Goal: Information Seeking & Learning: Check status

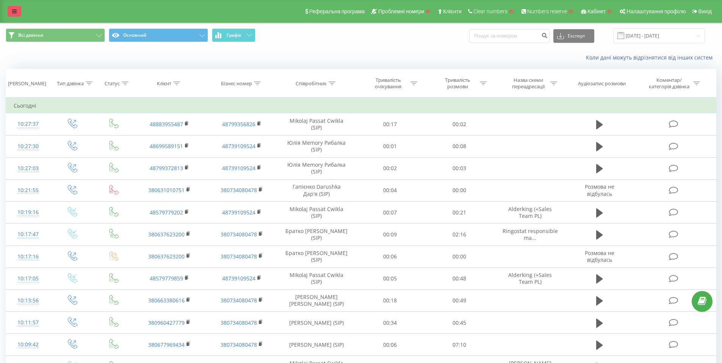
click at [11, 9] on link at bounding box center [15, 11] width 14 height 11
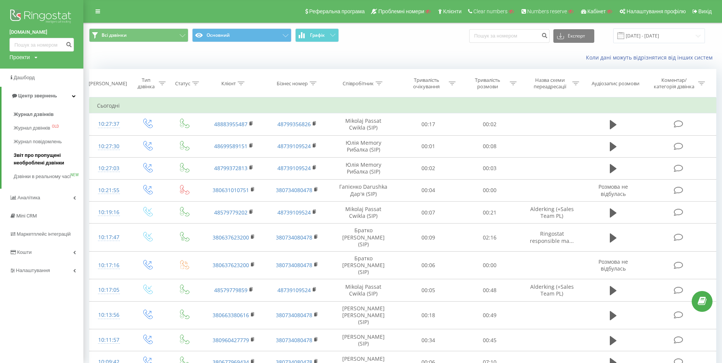
click at [39, 156] on span "Звіт про пропущені необроблені дзвінки" at bounding box center [47, 158] width 66 height 15
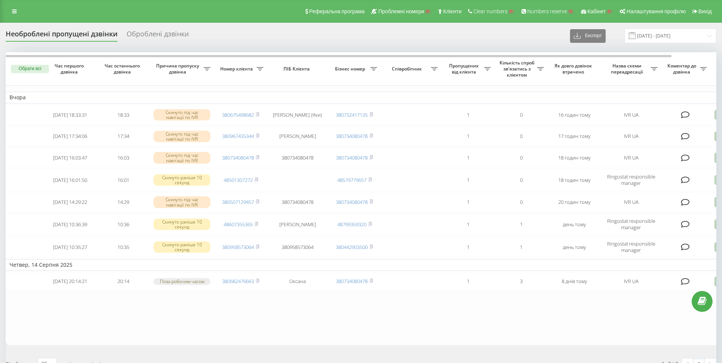
click at [176, 32] on div "Оброблені дзвінки" at bounding box center [158, 36] width 62 height 12
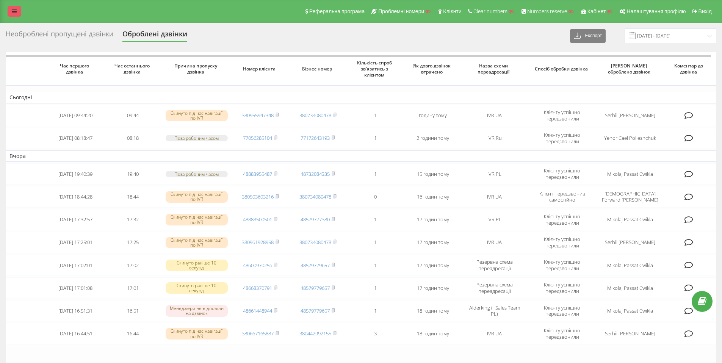
click at [15, 11] on icon at bounding box center [14, 11] width 5 height 5
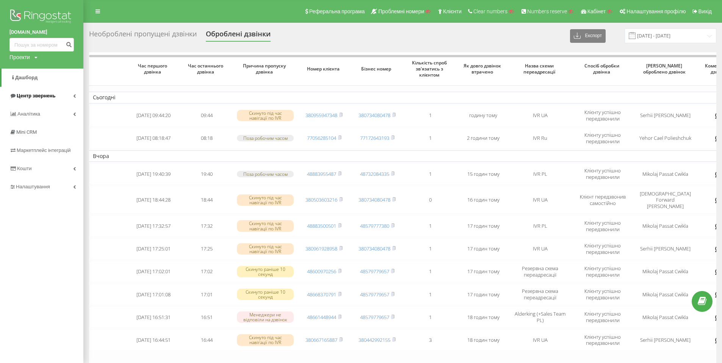
click at [75, 98] on link "Центр звернень" at bounding box center [41, 96] width 83 height 18
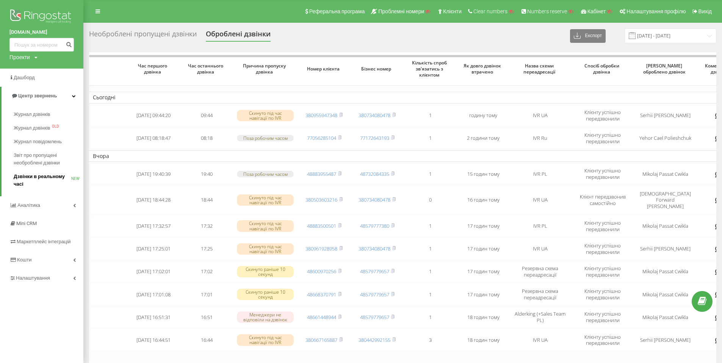
click at [43, 178] on span "Дзвінки в реальному часі" at bounding box center [43, 180] width 58 height 15
